Goal: Task Accomplishment & Management: Manage account settings

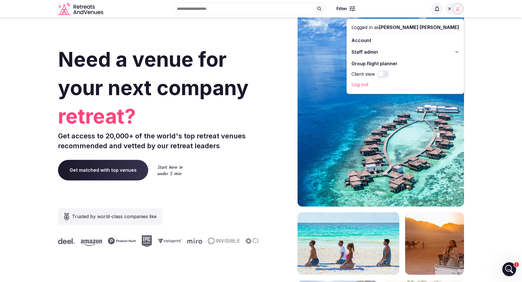
click at [454, 51] on button "Staff admin" at bounding box center [406, 51] width 108 height 9
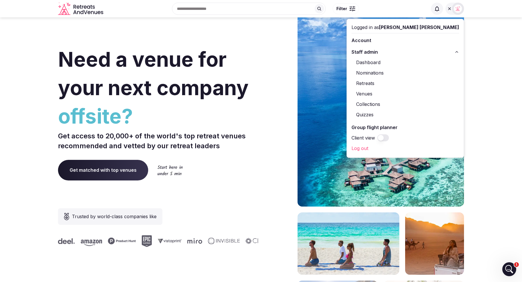
click at [406, 83] on link "Retreats" at bounding box center [406, 83] width 108 height 9
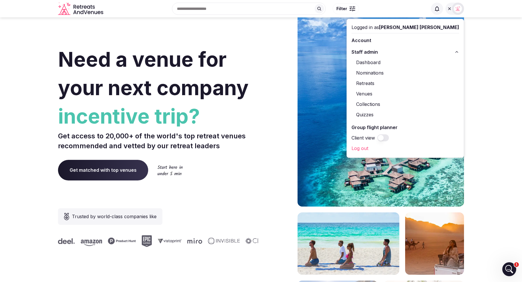
click at [406, 82] on link "Retreats" at bounding box center [406, 83] width 108 height 9
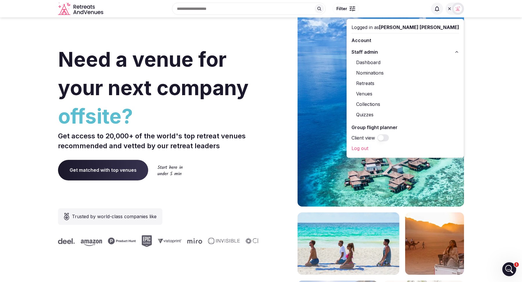
click at [406, 81] on link "Retreats" at bounding box center [406, 83] width 108 height 9
click at [460, 53] on div "Logged in as Matt Grant Oakes Account Staff admin Dashboard Nominations Retreat…" at bounding box center [405, 88] width 117 height 138
click at [457, 52] on icon at bounding box center [457, 51] width 2 height 1
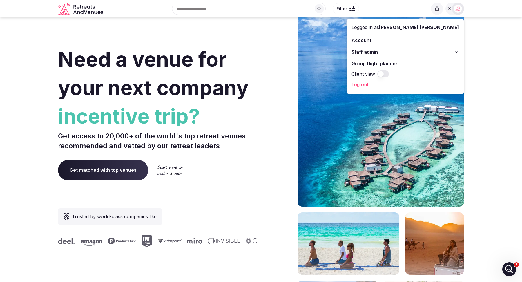
click at [447, 6] on div at bounding box center [455, 9] width 19 height 12
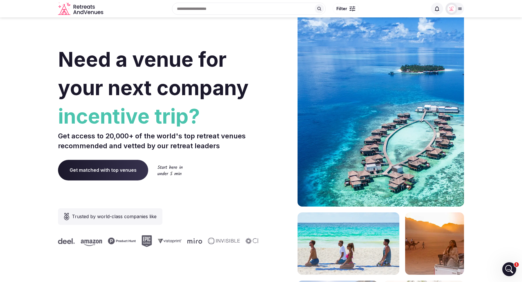
click at [347, 8] on button "Filter" at bounding box center [346, 8] width 26 height 11
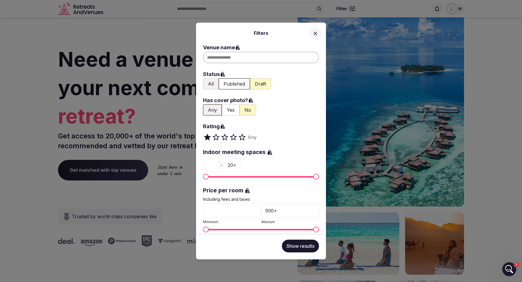
click at [458, 10] on div "Filters Venue name Status All Published Draft Has cover photo? Any Yes No Ratin…" at bounding box center [261, 141] width 522 height 282
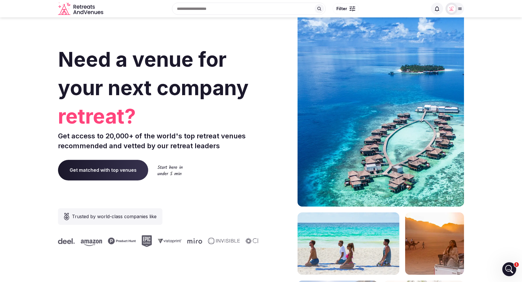
click at [458, 10] on icon at bounding box center [460, 8] width 5 height 5
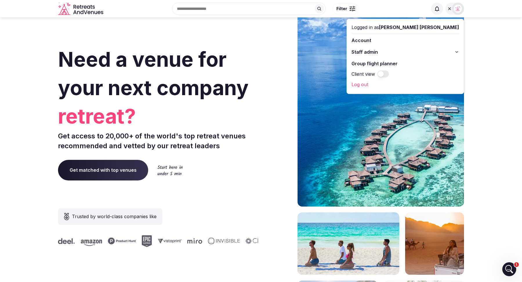
click at [427, 70] on div "Logged in as Matt Grant Oakes Account Staff admin Group flight planner Client v…" at bounding box center [405, 56] width 117 height 75
click at [389, 73] on button "Client view" at bounding box center [383, 73] width 12 height 7
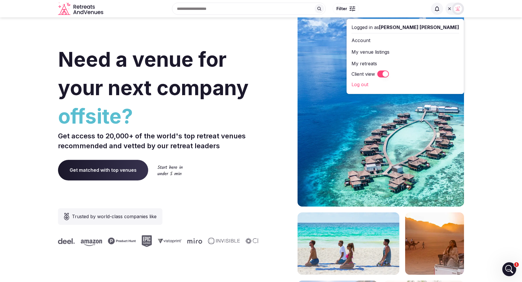
click at [348, 7] on button "Filter" at bounding box center [346, 8] width 26 height 11
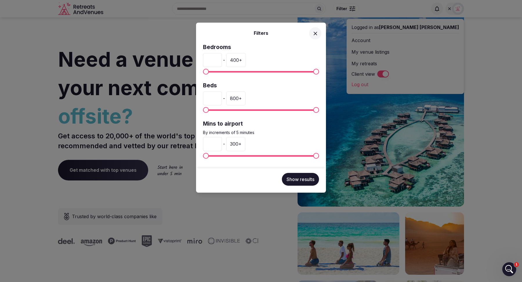
click at [314, 32] on icon at bounding box center [315, 33] width 6 height 6
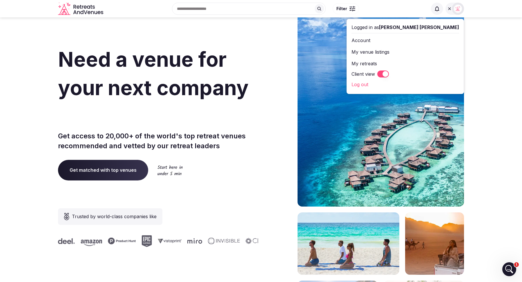
click at [257, 145] on p "Get access to 20,000+ of the world's top retreat venues recommended and vetted …" at bounding box center [158, 140] width 201 height 19
click at [450, 9] on icon at bounding box center [449, 8] width 3 height 3
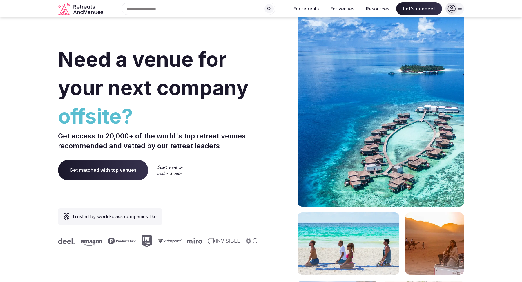
click at [459, 6] on div at bounding box center [455, 9] width 19 height 12
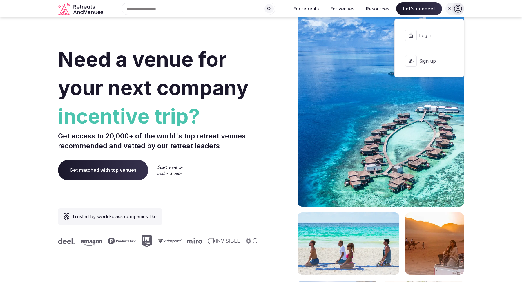
click at [425, 35] on span "Log in" at bounding box center [433, 35] width 28 height 6
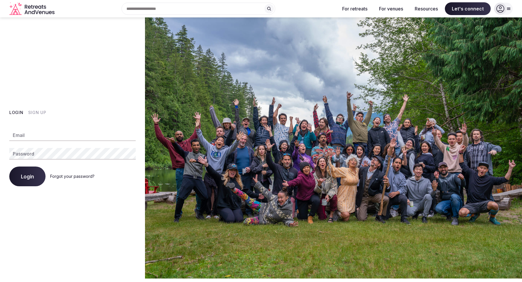
type input "**********"
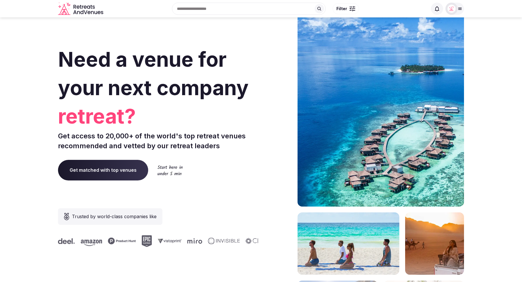
click at [461, 8] on icon at bounding box center [460, 9] width 3 height 2
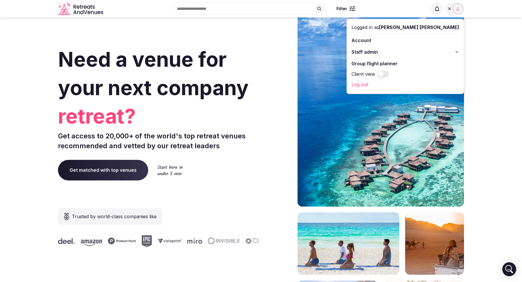
click at [458, 52] on icon at bounding box center [457, 52] width 5 height 5
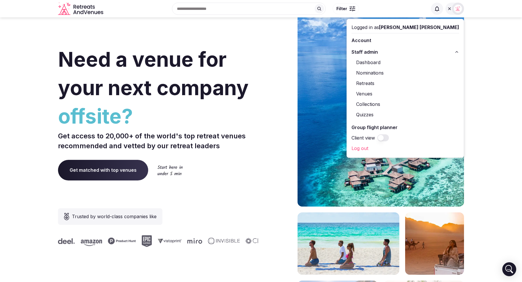
click at [407, 84] on link "Retreats" at bounding box center [406, 83] width 108 height 9
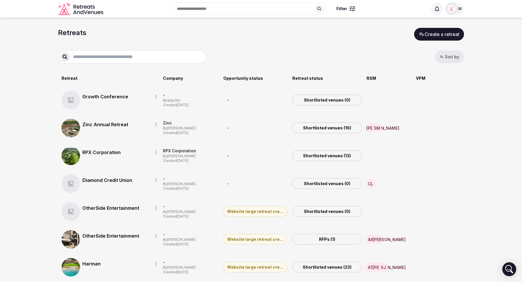
click at [134, 55] on input "text" at bounding box center [137, 56] width 135 height 7
click at [460, 9] on icon at bounding box center [460, 8] width 5 height 5
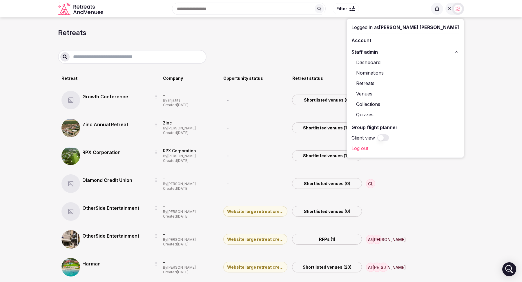
click at [408, 91] on link "Venues" at bounding box center [406, 93] width 108 height 9
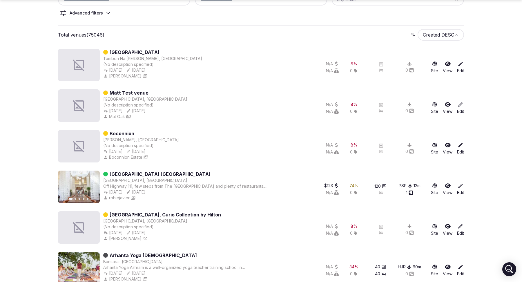
scroll to position [92, 0]
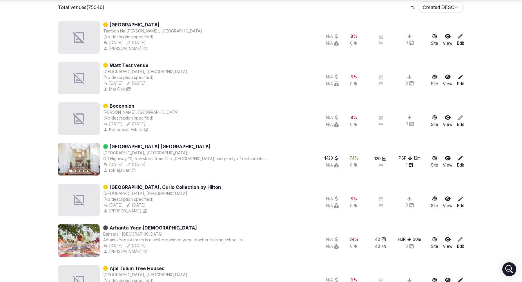
click at [460, 161] on link "Edit" at bounding box center [460, 161] width 7 height 13
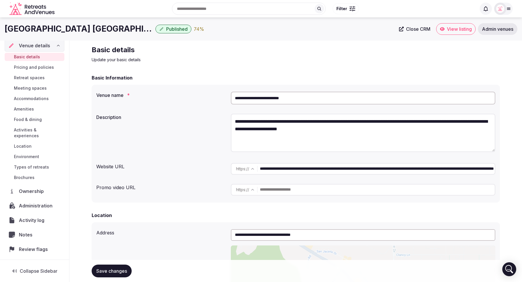
scroll to position [12, 0]
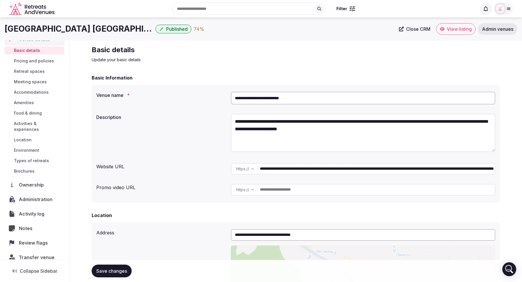
click at [25, 181] on span "Ownership" at bounding box center [32, 184] width 27 height 7
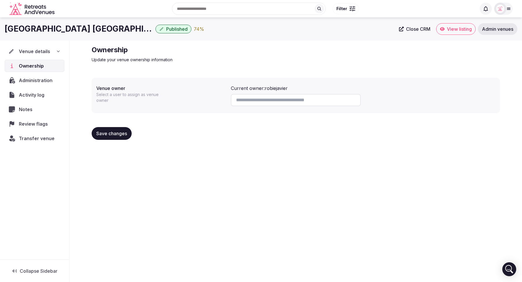
click at [33, 64] on span "Ownership" at bounding box center [32, 65] width 27 height 7
click at [166, 29] on span "Published" at bounding box center [176, 29] width 21 height 6
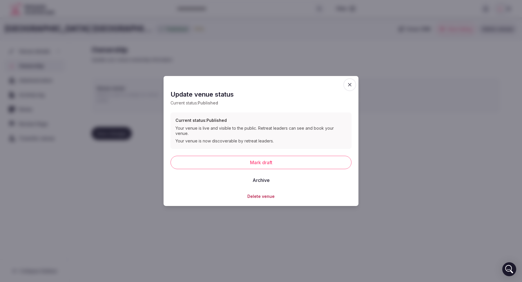
click at [350, 86] on icon "button" at bounding box center [350, 85] width 6 height 6
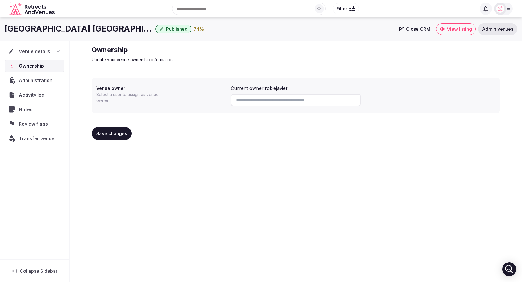
click at [341, 9] on span "Filter" at bounding box center [341, 9] width 11 height 6
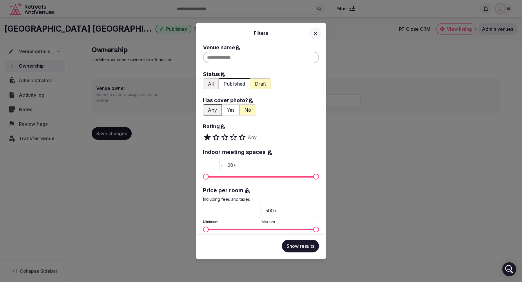
click at [389, 144] on div "Filters Venue name Status All Published Draft Has cover photo? Any Yes No Ratin…" at bounding box center [261, 141] width 522 height 282
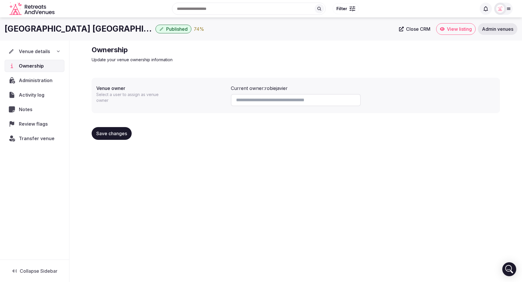
click at [349, 9] on button "Filter" at bounding box center [346, 8] width 26 height 11
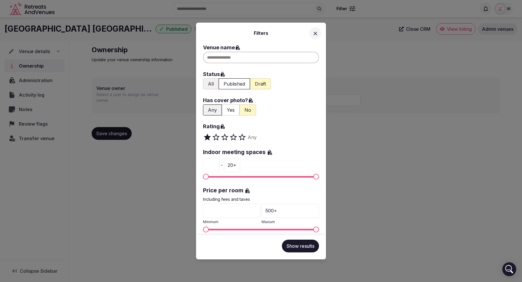
click at [316, 32] on icon at bounding box center [315, 33] width 6 height 6
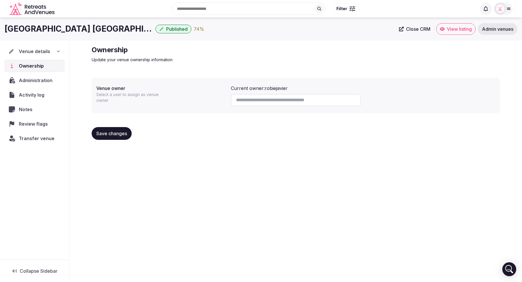
click at [346, 11] on span "Filter" at bounding box center [341, 9] width 11 height 6
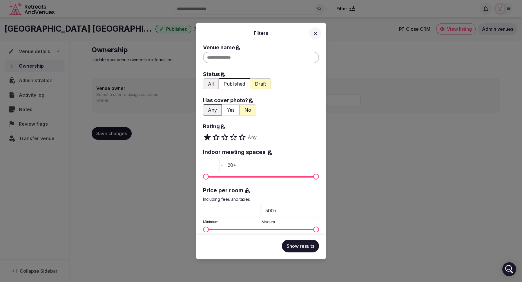
click at [314, 32] on icon at bounding box center [315, 33] width 6 height 6
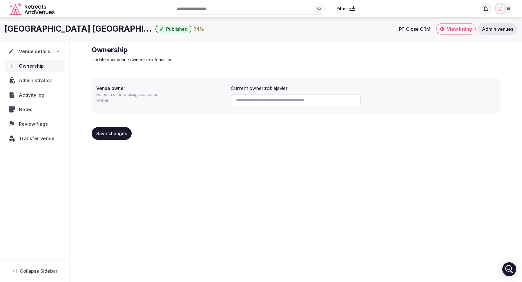
click at [53, 51] on div "Venue details" at bounding box center [34, 51] width 52 height 7
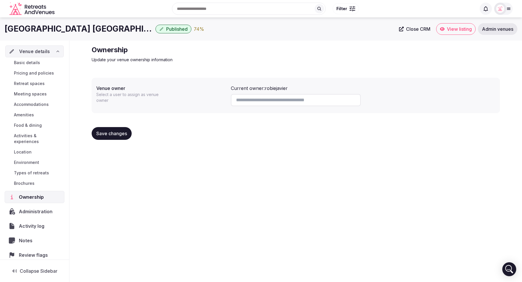
click at [53, 51] on div "Venue details" at bounding box center [34, 51] width 51 height 7
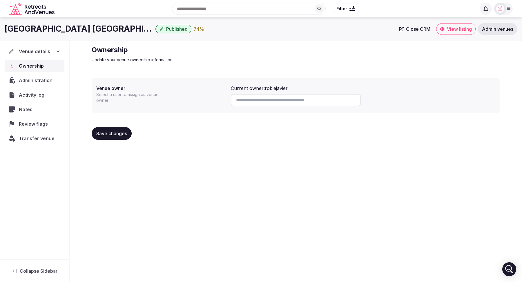
click at [53, 51] on div "Venue details" at bounding box center [35, 51] width 52 height 7
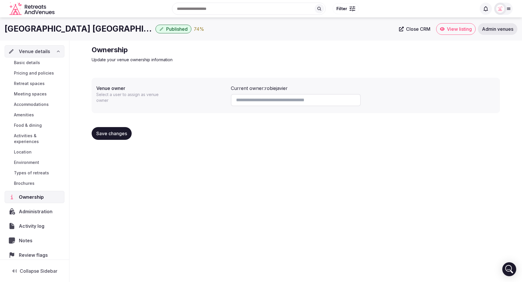
click at [53, 51] on div "Venue details" at bounding box center [34, 51] width 52 height 7
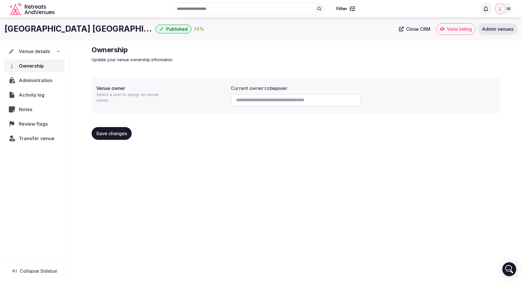
click at [166, 28] on span "Published" at bounding box center [176, 29] width 21 height 6
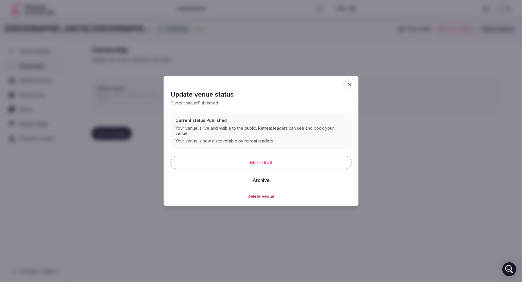
click at [350, 86] on icon "button" at bounding box center [349, 84] width 3 height 3
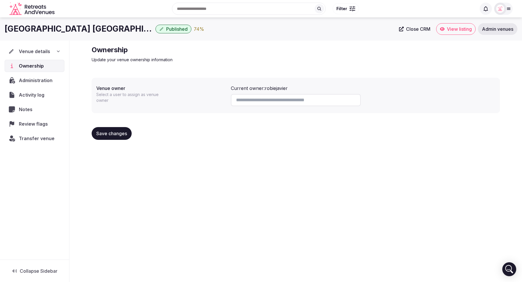
click at [166, 28] on span "Published" at bounding box center [176, 29] width 21 height 6
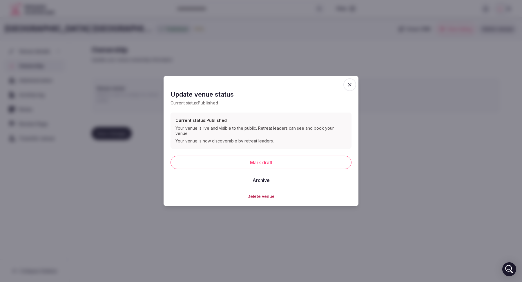
click at [345, 84] on span "button" at bounding box center [349, 84] width 13 height 13
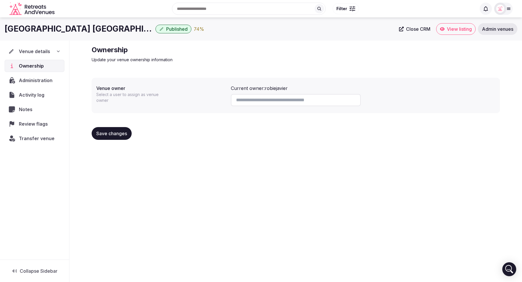
click at [51, 47] on div "Venue details" at bounding box center [35, 51] width 60 height 12
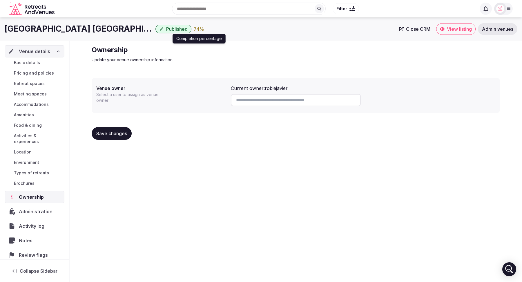
click at [194, 30] on div "74 %" at bounding box center [199, 29] width 10 height 7
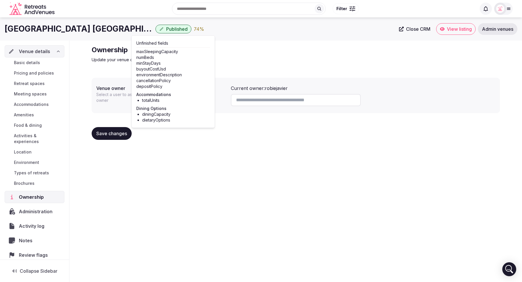
click at [194, 30] on div "74 %" at bounding box center [199, 29] width 10 height 7
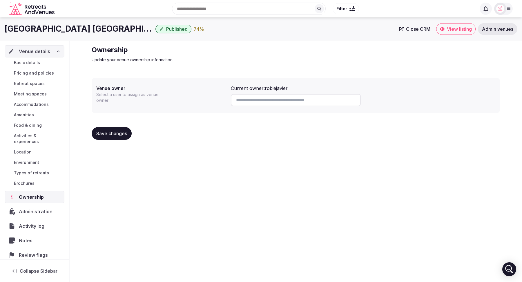
click at [242, 39] on div "Hilton Garden Inn Palm Springs Published 74 % Close CRM View listing Admin venu…" at bounding box center [261, 28] width 522 height 23
click at [58, 51] on icon at bounding box center [58, 51] width 2 height 1
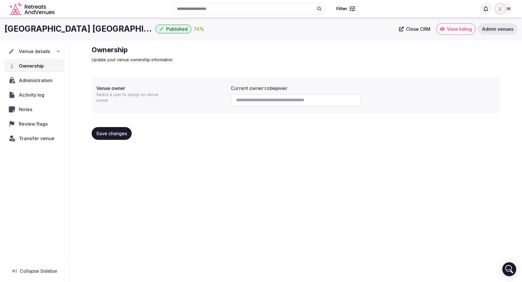
click at [31, 78] on span "Administration" at bounding box center [37, 80] width 36 height 7
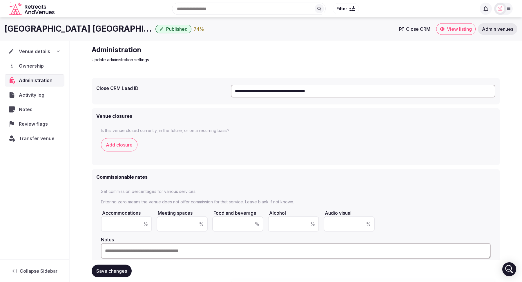
click at [194, 30] on div "74 %" at bounding box center [199, 29] width 10 height 7
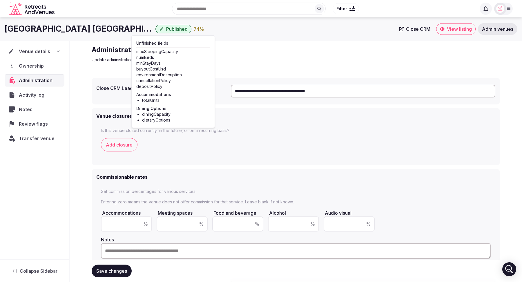
click at [210, 30] on div "Hilton Garden Inn Palm Springs Published 74 %" at bounding box center [200, 28] width 391 height 11
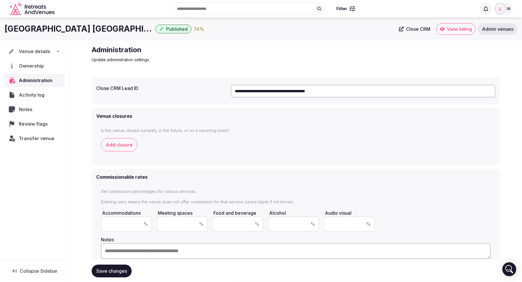
click at [166, 30] on span "Published" at bounding box center [176, 29] width 21 height 6
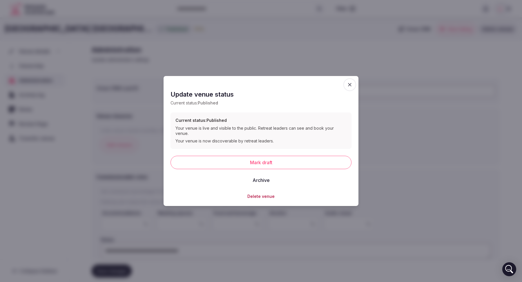
click at [350, 88] on icon "button" at bounding box center [350, 85] width 6 height 6
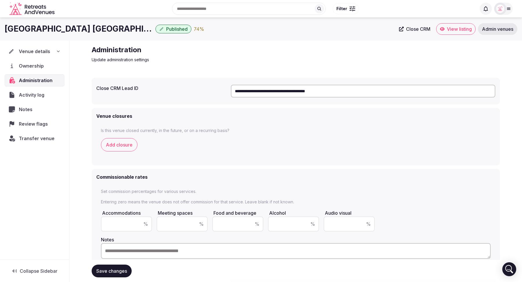
click at [348, 6] on button "Filter" at bounding box center [346, 8] width 26 height 11
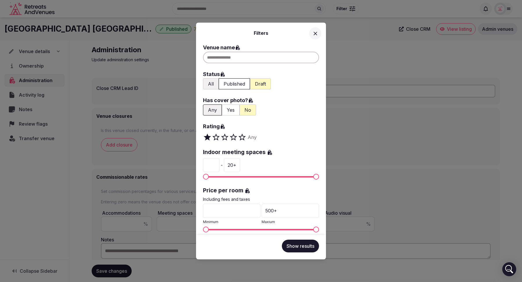
click at [348, 6] on div "Filters Venue name Status All Published Draft Has cover photo? Any Yes No Ratin…" at bounding box center [261, 141] width 522 height 282
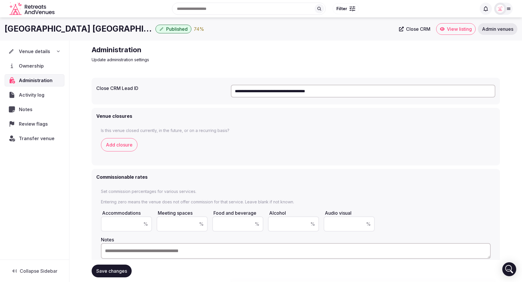
click at [34, 64] on span "Ownership" at bounding box center [32, 65] width 27 height 7
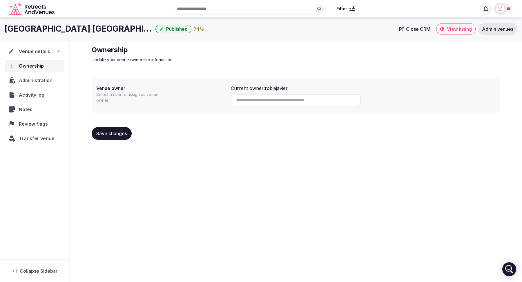
click at [505, 6] on div at bounding box center [500, 9] width 12 height 12
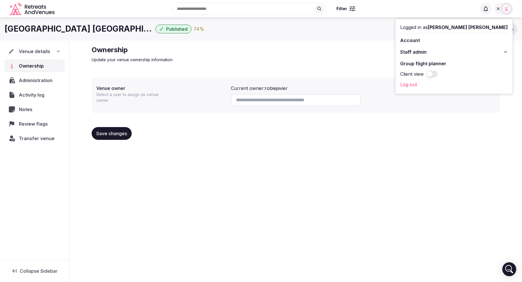
click at [438, 74] on button "Client view" at bounding box center [432, 73] width 12 height 7
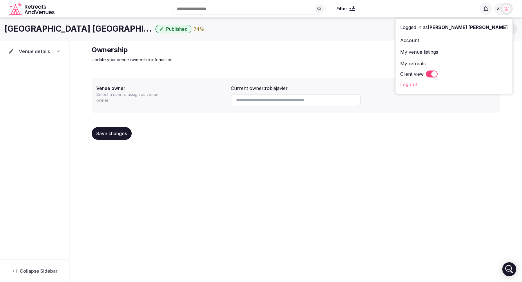
click at [346, 7] on span "Filter" at bounding box center [341, 9] width 11 height 6
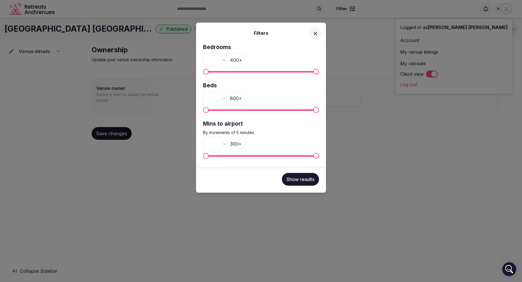
click at [318, 34] on icon at bounding box center [315, 33] width 6 height 6
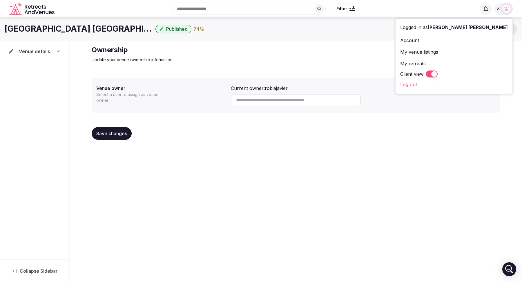
click at [345, 12] on button "Filter" at bounding box center [346, 8] width 26 height 11
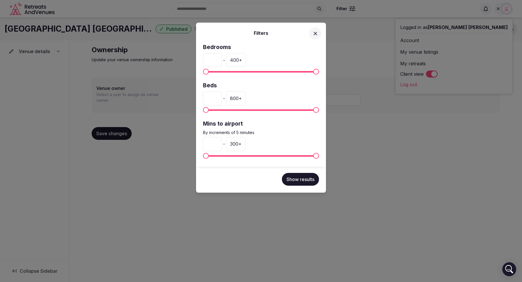
click at [318, 35] on icon at bounding box center [315, 33] width 6 height 6
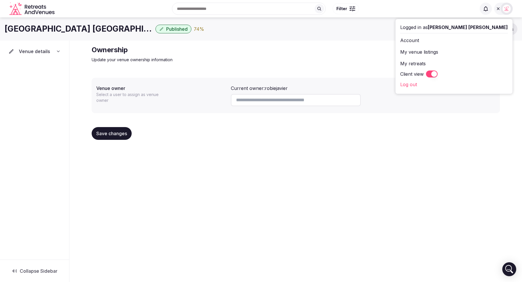
click at [498, 7] on icon at bounding box center [498, 8] width 5 height 5
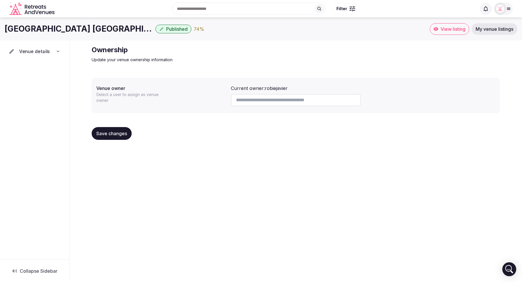
click at [58, 52] on icon at bounding box center [58, 51] width 5 height 5
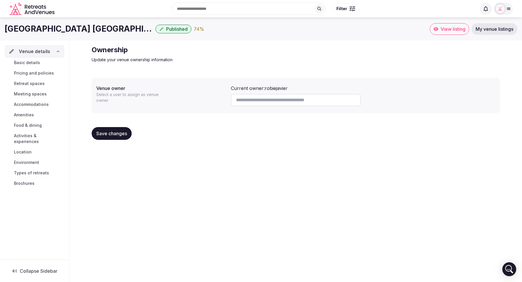
click at [58, 52] on icon at bounding box center [58, 51] width 5 height 5
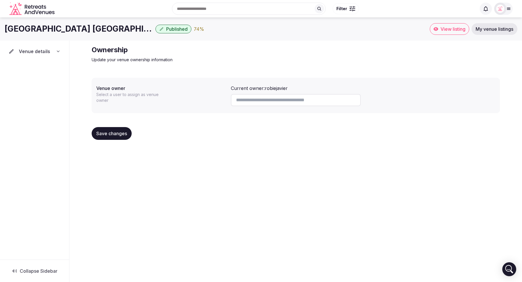
click at [59, 52] on icon at bounding box center [58, 51] width 2 height 1
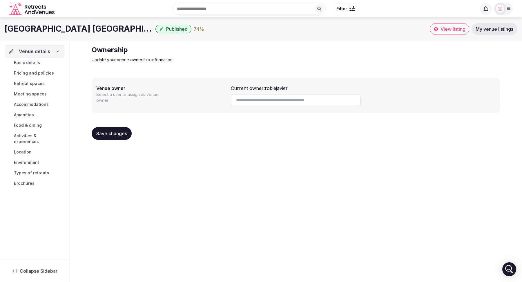
click at [59, 52] on icon at bounding box center [58, 51] width 5 height 5
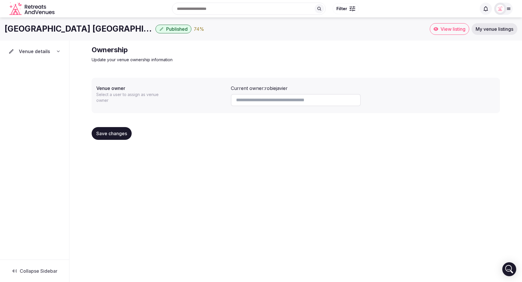
click at [350, 7] on div at bounding box center [353, 7] width 6 height 2
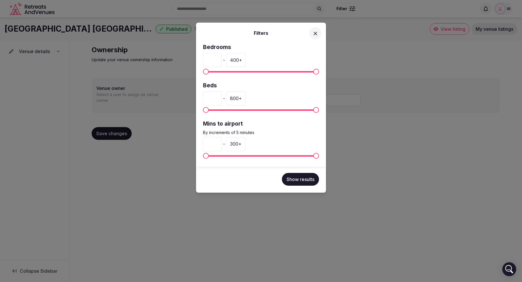
click at [316, 35] on icon at bounding box center [315, 33] width 6 height 6
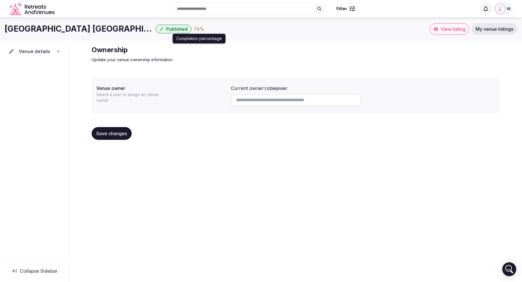
click at [194, 27] on div "74 %" at bounding box center [199, 29] width 10 height 7
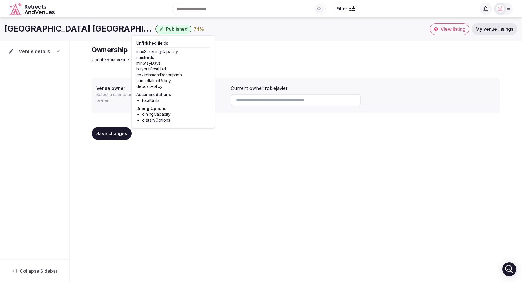
click at [194, 27] on div "74 %" at bounding box center [199, 29] width 10 height 7
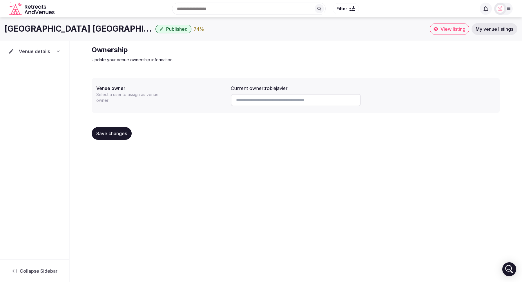
click at [166, 28] on span "Published" at bounding box center [176, 29] width 21 height 6
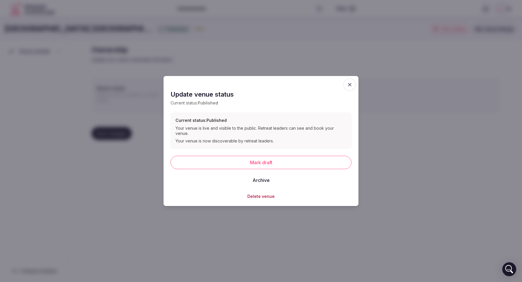
click at [349, 88] on icon "button" at bounding box center [350, 85] width 6 height 6
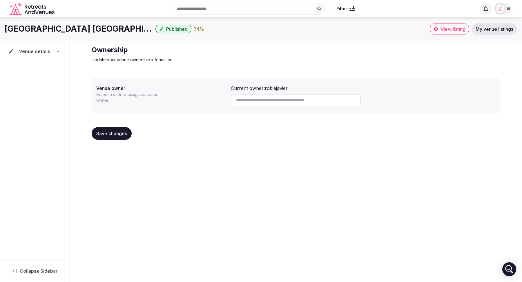
click at [161, 184] on div "Hilton Garden Inn Palm Springs Published 74 % View listing My venue listings Ve…" at bounding box center [261, 147] width 522 height 261
click at [59, 49] on icon at bounding box center [58, 51] width 5 height 5
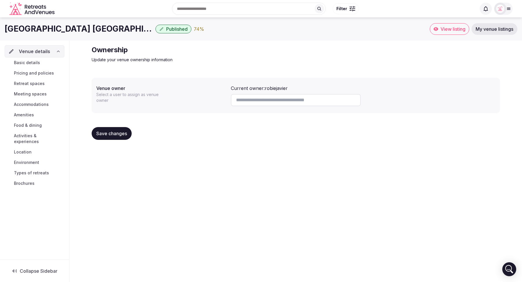
click at [59, 49] on icon at bounding box center [58, 51] width 5 height 5
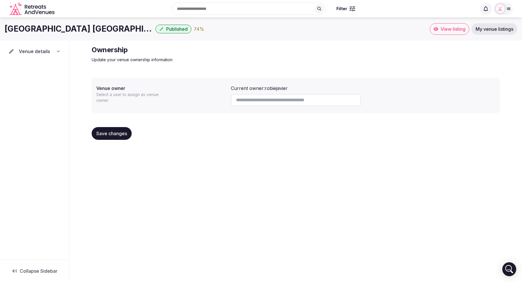
click at [59, 49] on icon at bounding box center [58, 51] width 5 height 5
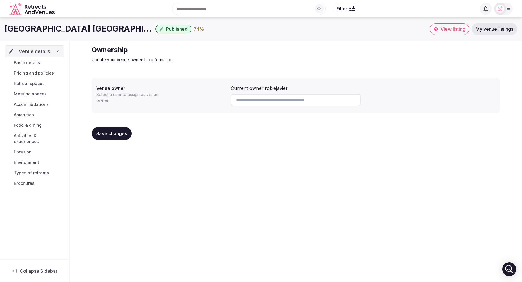
click at [59, 49] on icon at bounding box center [58, 51] width 5 height 5
